Goal: Find specific page/section

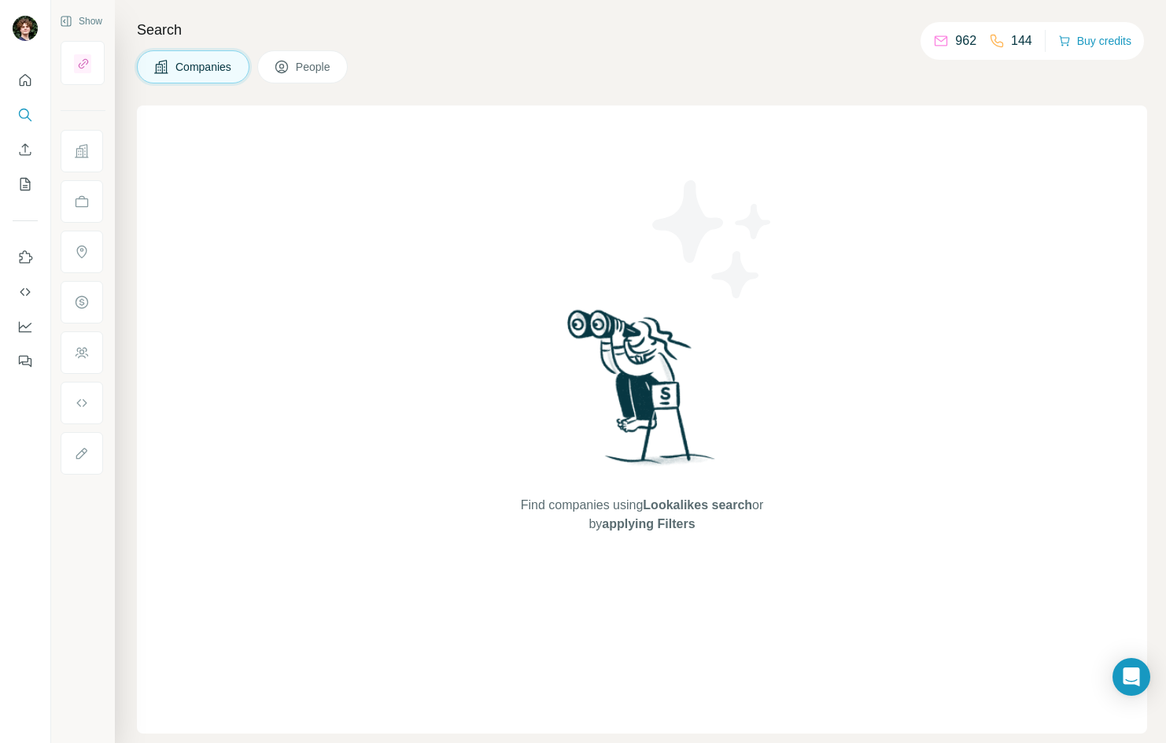
click at [23, 99] on nav at bounding box center [25, 132] width 25 height 132
click at [22, 110] on icon "Search" at bounding box center [25, 115] width 16 height 16
click at [345, 74] on button "People" at bounding box center [302, 66] width 91 height 33
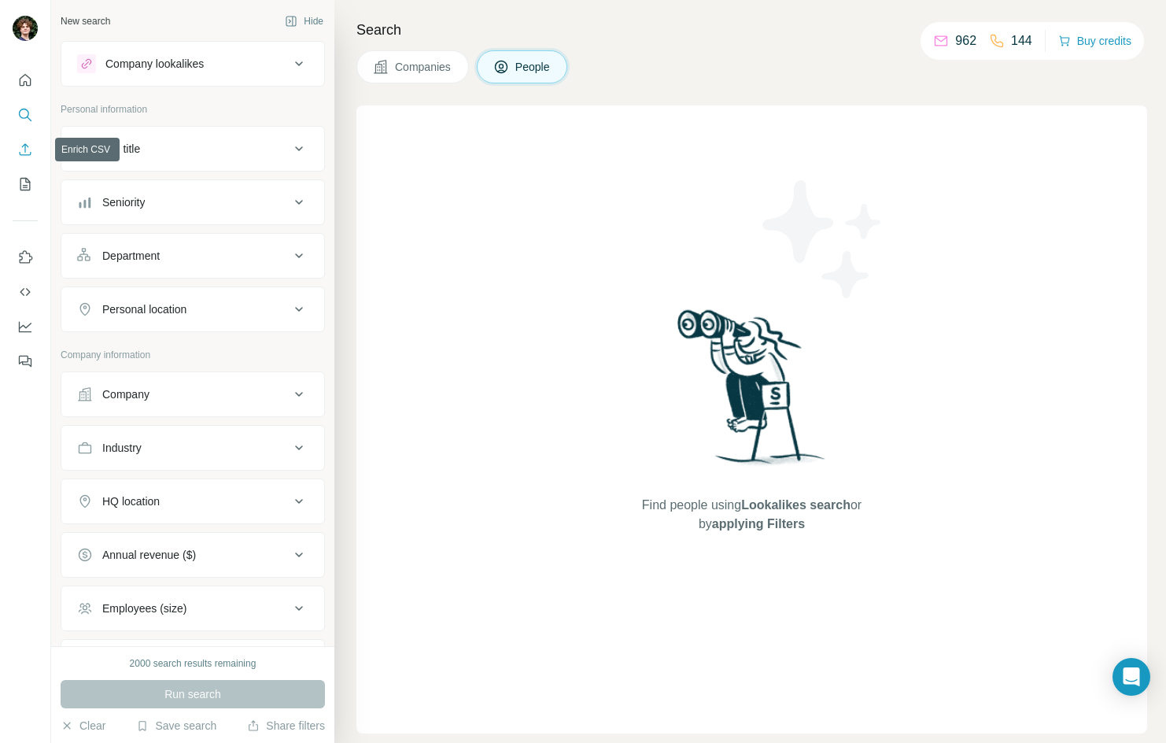
click at [29, 151] on icon "Enrich CSV" at bounding box center [25, 150] width 16 height 16
